Goal: Information Seeking & Learning: Learn about a topic

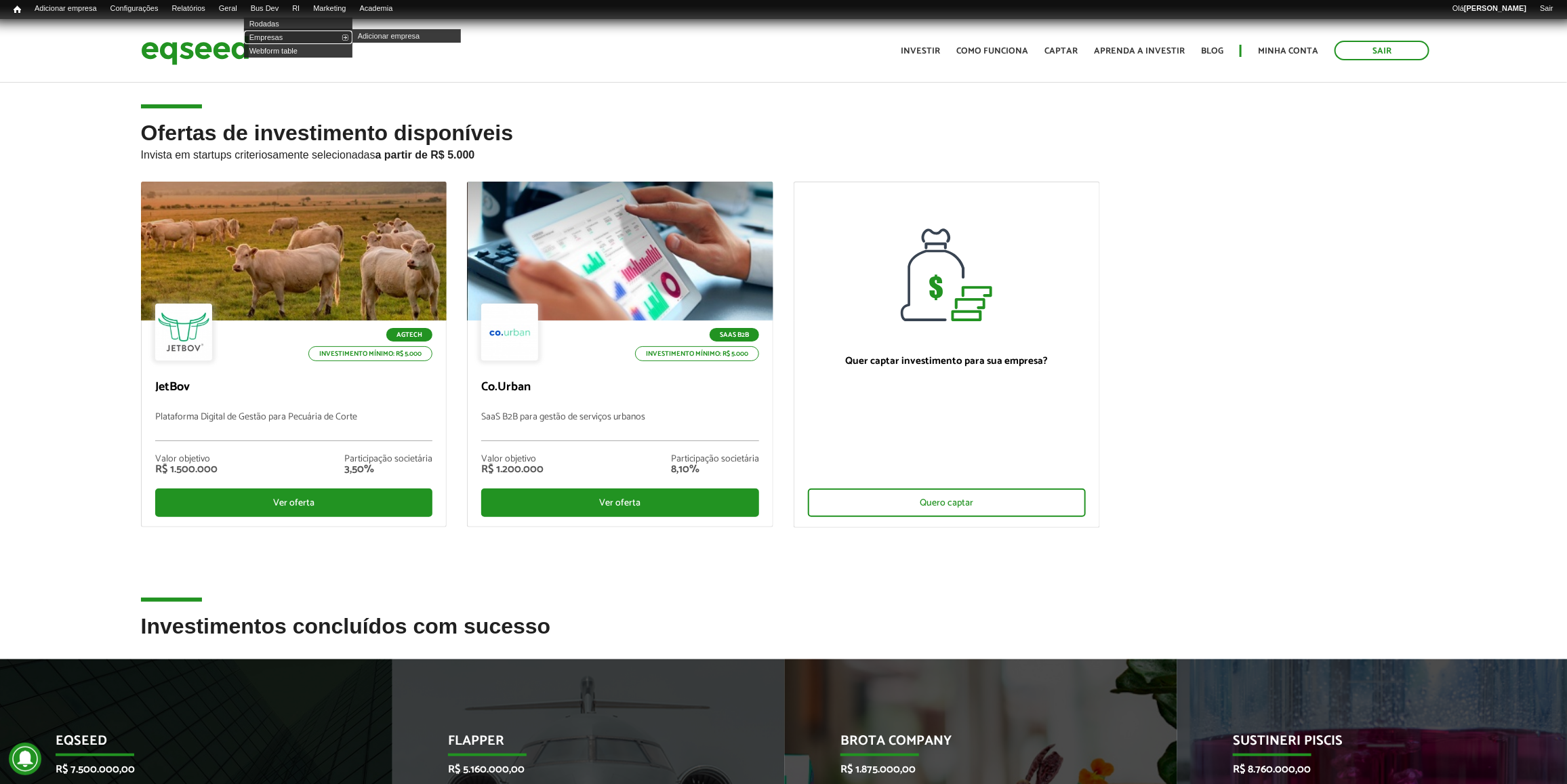
click at [283, 38] on link "Empresas" at bounding box center [298, 37] width 109 height 13
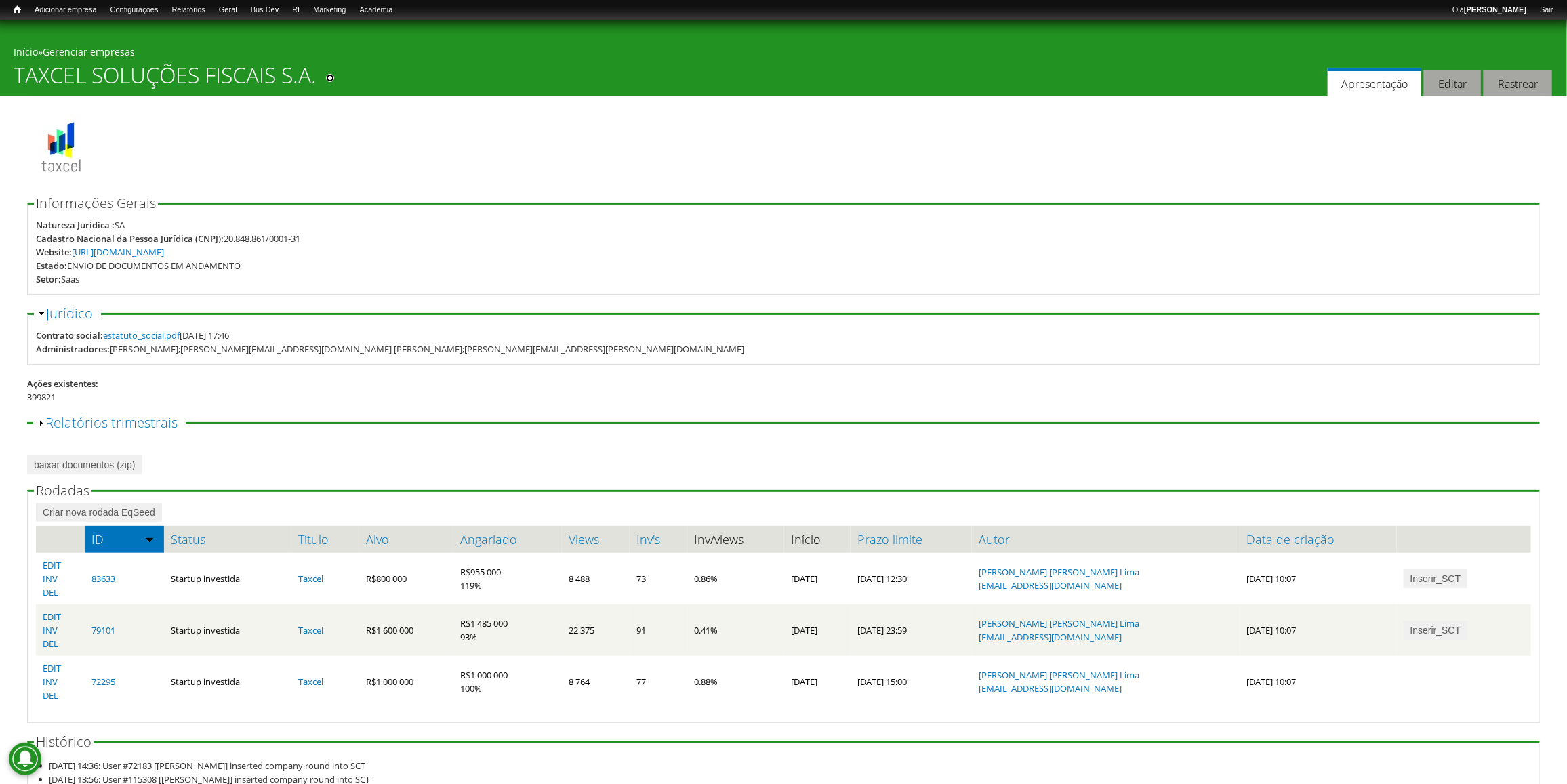
scroll to position [82, 0]
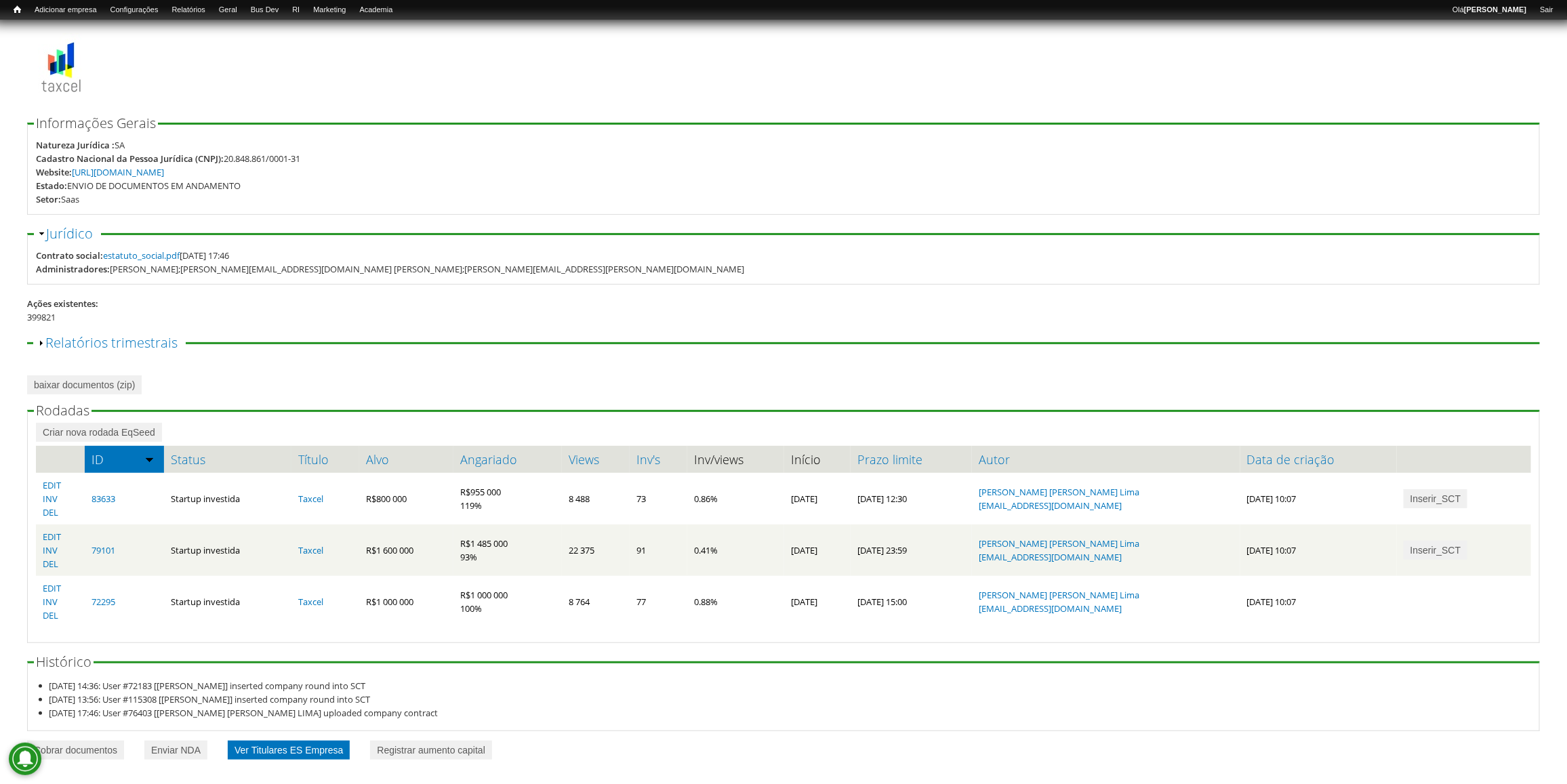
click at [323, 745] on link "Ver Titulares ES Empresa" at bounding box center [289, 750] width 122 height 19
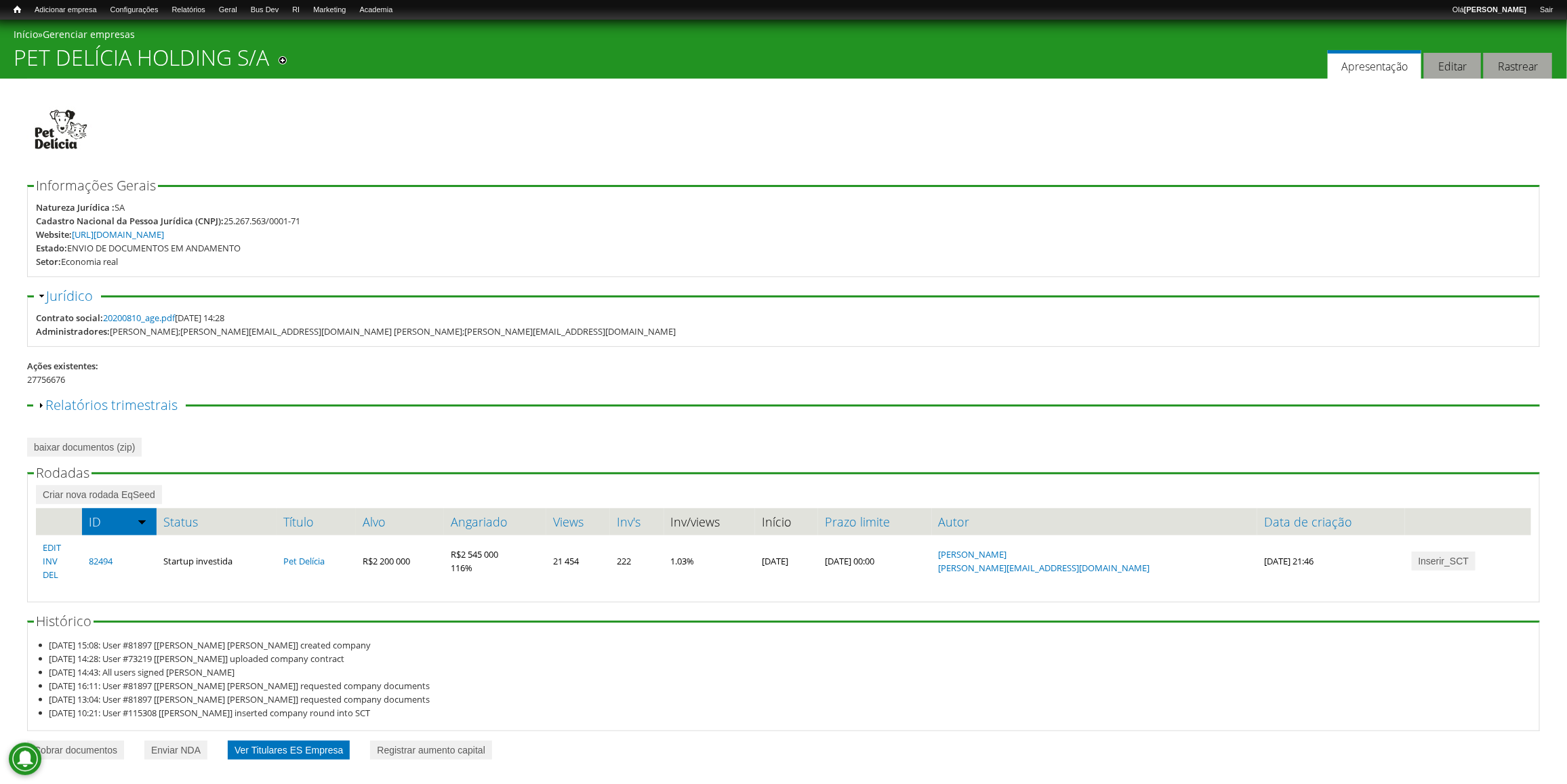
click at [329, 753] on link "Ver Titulares ES Empresa" at bounding box center [289, 750] width 122 height 19
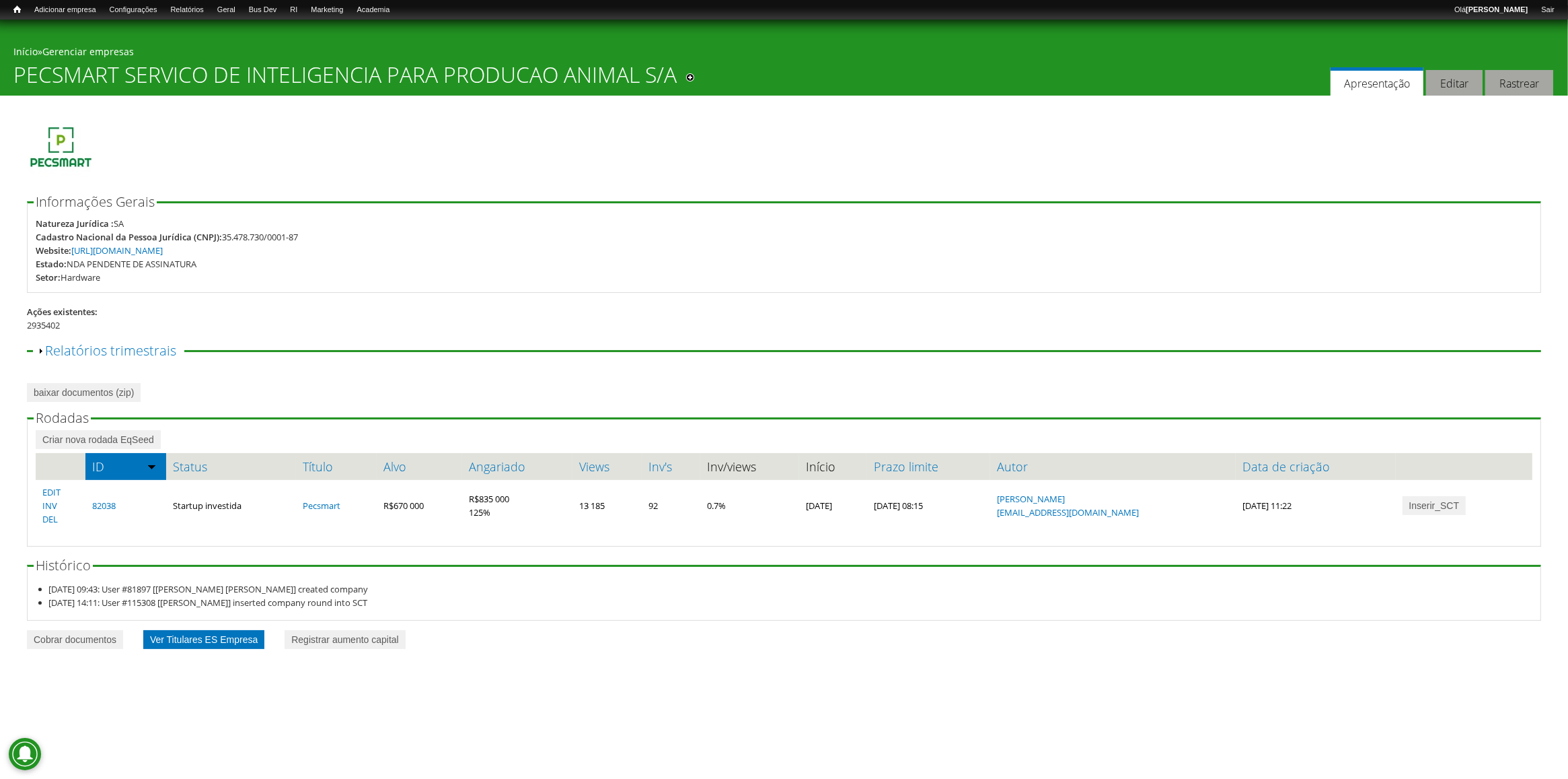
click at [213, 647] on link "Ver Titulares ES Empresa" at bounding box center [204, 640] width 121 height 19
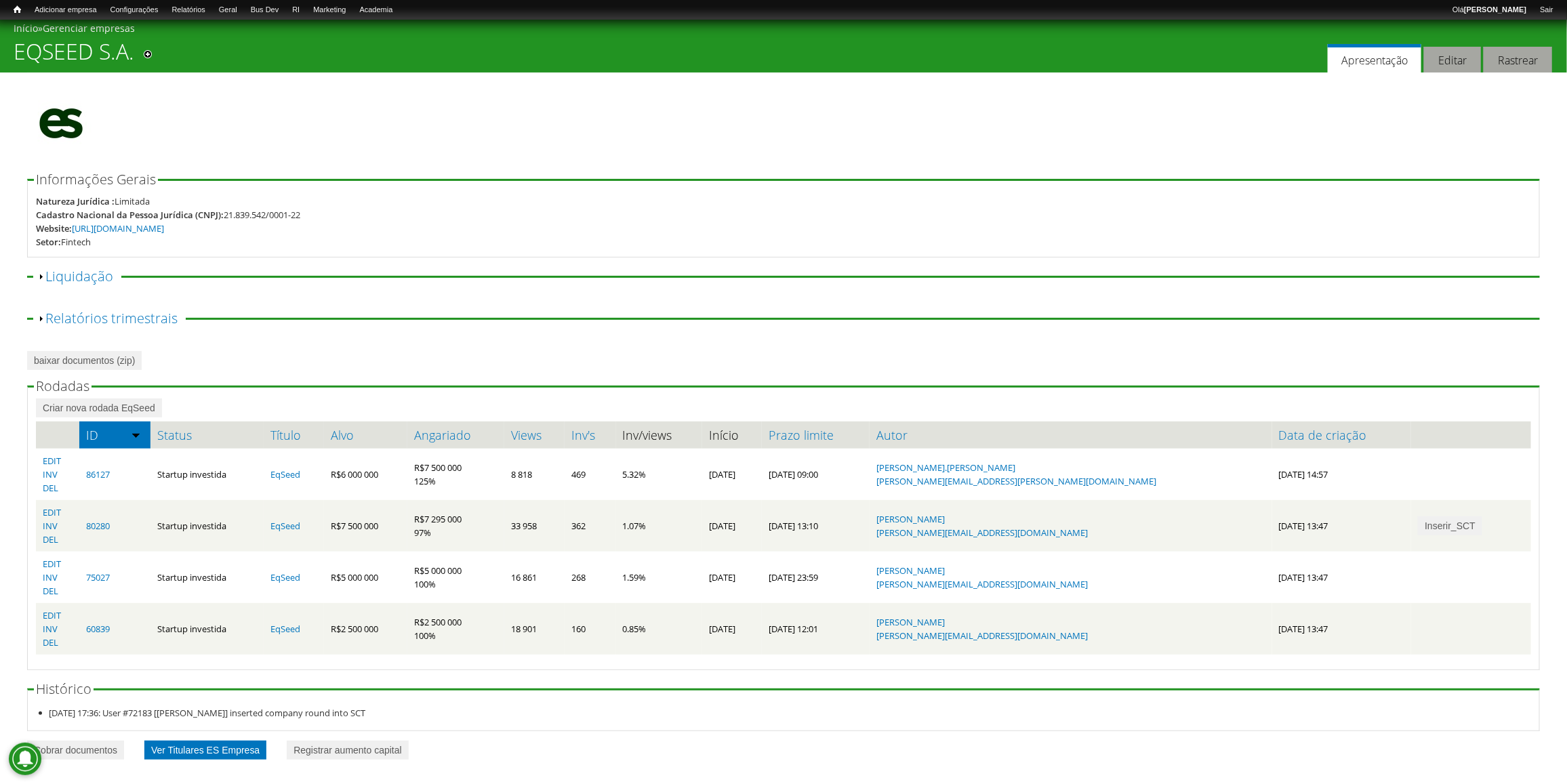
click at [244, 747] on link "Ver Titulares ES Empresa" at bounding box center [205, 750] width 122 height 19
